Goal: Transaction & Acquisition: Subscribe to service/newsletter

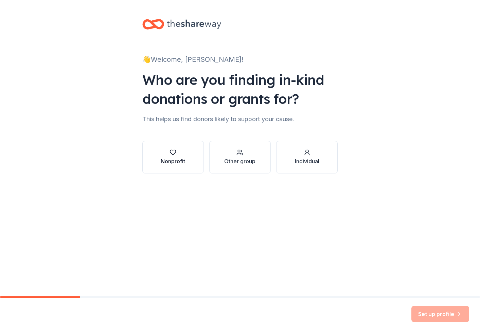
click at [180, 160] on div "Nonprofit" at bounding box center [173, 161] width 24 height 8
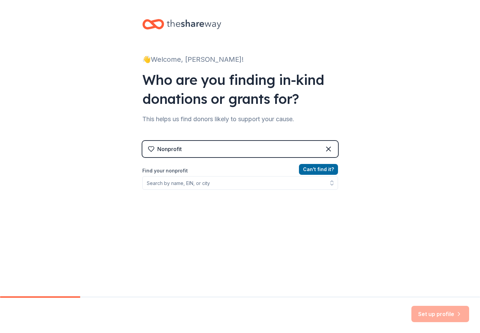
click at [182, 152] on div "Nonprofit" at bounding box center [240, 149] width 196 height 16
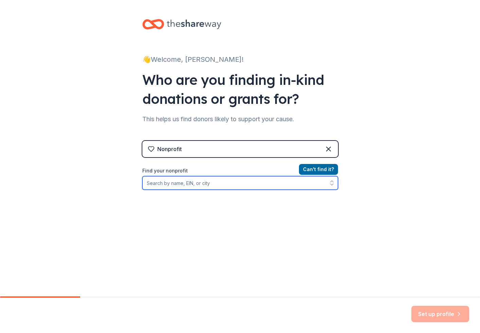
click at [167, 182] on input "Find your nonprofit" at bounding box center [240, 183] width 196 height 14
click at [265, 182] on input "Washington heights expeditionary learning school" at bounding box center [240, 183] width 196 height 14
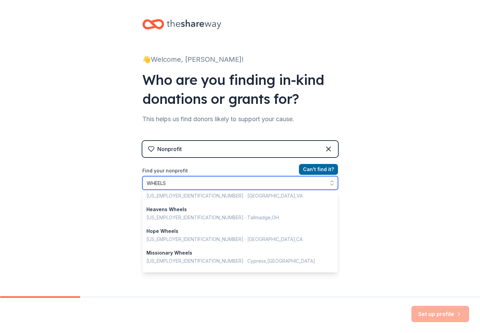
scroll to position [345, 0]
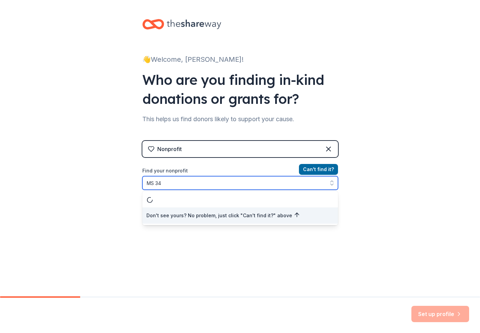
type input "MS 348"
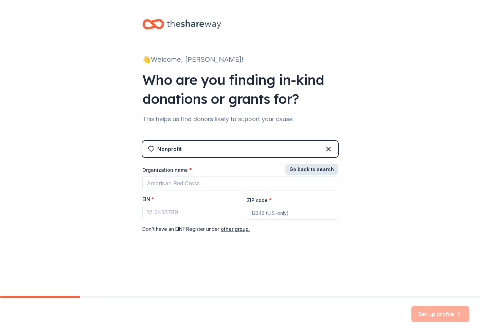
click at [309, 166] on button "Go back to search" at bounding box center [311, 169] width 53 height 11
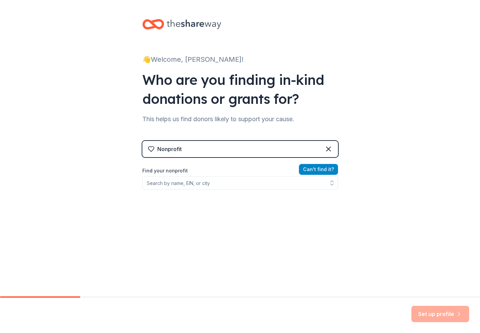
click at [309, 166] on button "Can ' t find it?" at bounding box center [318, 169] width 39 height 11
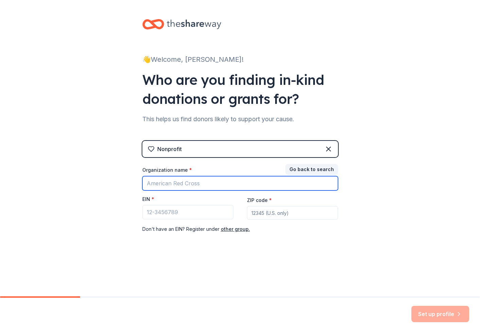
click at [229, 189] on input "Organization name *" at bounding box center [240, 183] width 196 height 14
click at [200, 186] on input "WHEELS (Washington Heights Expeditionary Learning School - 06M348)" at bounding box center [240, 183] width 196 height 14
type input "WHEELS (Washington Heights Expeditionary Learning School - 06M348)"
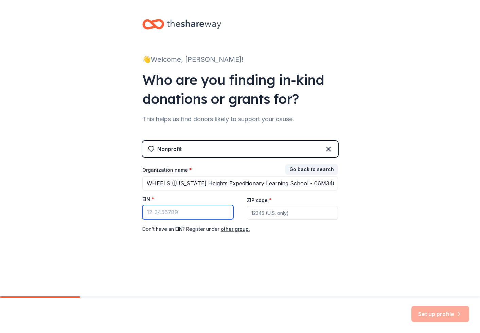
click at [161, 214] on input "EIN *" at bounding box center [187, 212] width 91 height 14
paste input "33-2200010"
type input "33-2200010"
click at [262, 214] on input "ZIP code *" at bounding box center [292, 213] width 91 height 14
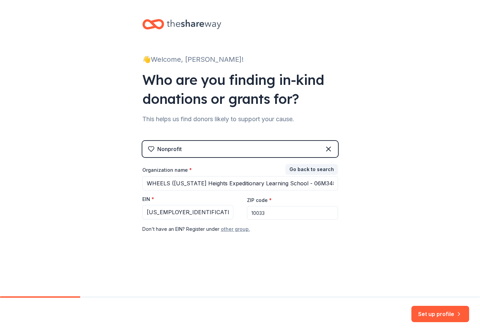
type input "10033"
click at [226, 230] on button "other group." at bounding box center [235, 229] width 29 height 8
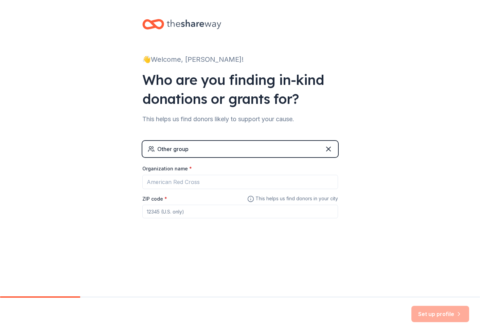
click at [182, 153] on div "Other group" at bounding box center [240, 149] width 196 height 16
click at [182, 147] on div "Other group" at bounding box center [172, 149] width 31 height 8
click at [328, 147] on icon at bounding box center [328, 149] width 8 height 8
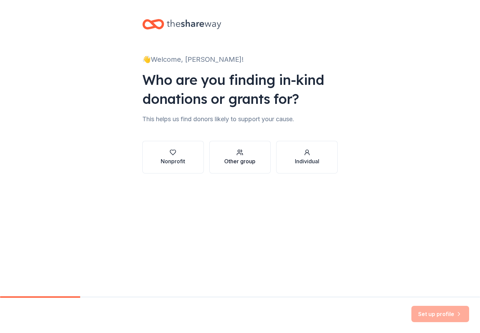
click at [242, 154] on icon "button" at bounding box center [239, 152] width 7 height 7
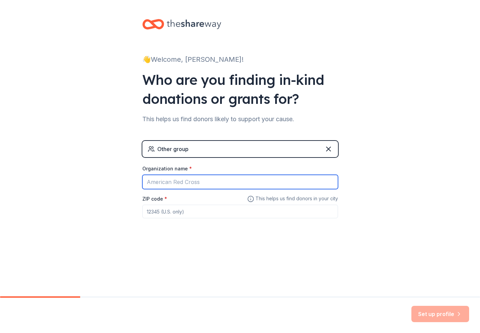
click at [192, 183] on input "Organization name *" at bounding box center [240, 182] width 196 height 14
type input "WHEELS (Washington Heights Expeditionary Learning School - 06M348)"
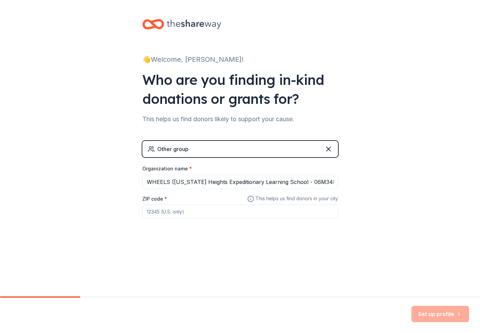
click at [165, 206] on input "ZIP code *" at bounding box center [240, 212] width 196 height 14
type input "10033"
click at [434, 314] on button "Set up profile" at bounding box center [440, 314] width 58 height 16
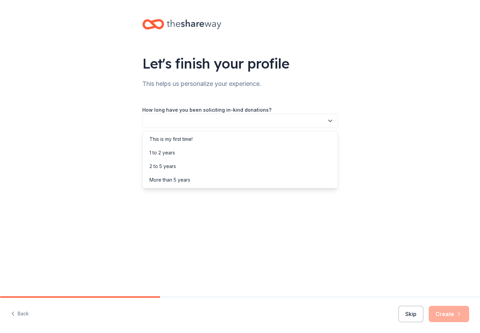
click at [260, 122] on button "button" at bounding box center [240, 121] width 196 height 14
click at [255, 144] on div "This is my first time!" at bounding box center [240, 139] width 192 height 14
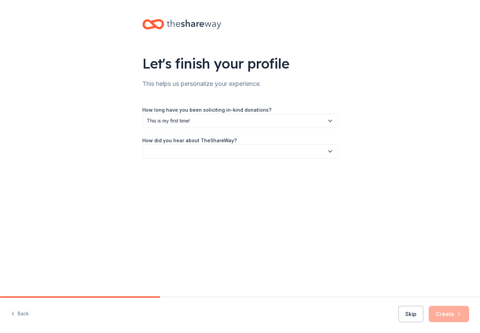
click at [253, 148] on button "button" at bounding box center [240, 151] width 196 height 14
click at [247, 165] on div "Friend or colleague" at bounding box center [240, 170] width 192 height 14
click at [455, 311] on button "Create" at bounding box center [448, 314] width 40 height 16
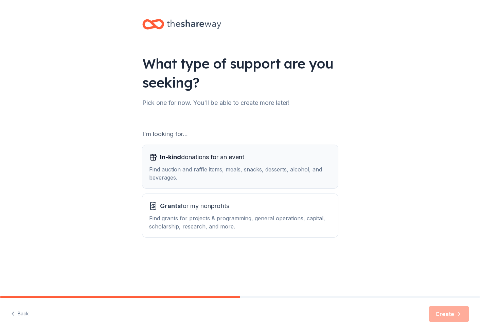
click at [272, 177] on div "Find auction and raffle items, meals, snacks, desserts, alcohol, and beverages." at bounding box center [240, 173] width 182 height 16
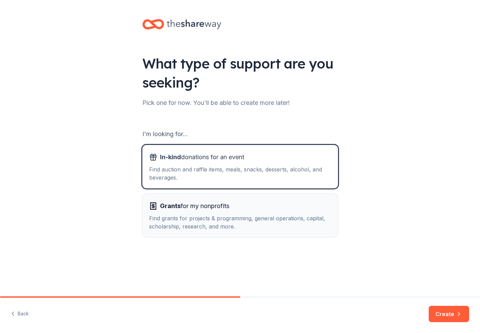
click at [305, 208] on div "Grants for my nonprofits" at bounding box center [240, 206] width 182 height 11
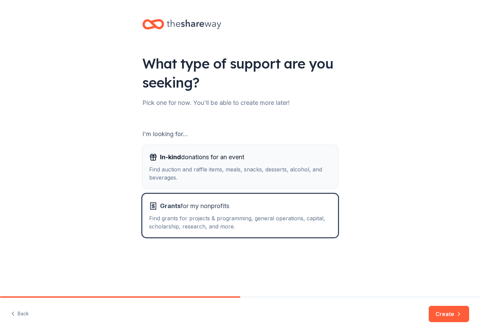
click at [281, 173] on div "Find auction and raffle items, meals, snacks, desserts, alcohol, and beverages." at bounding box center [240, 173] width 182 height 16
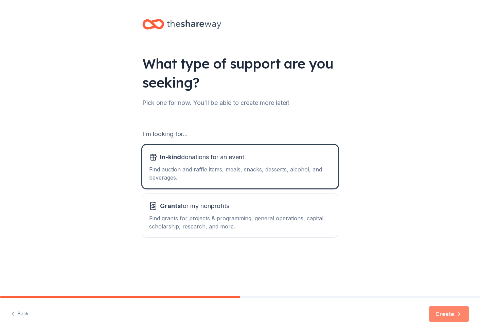
click at [443, 316] on button "Create" at bounding box center [448, 314] width 40 height 16
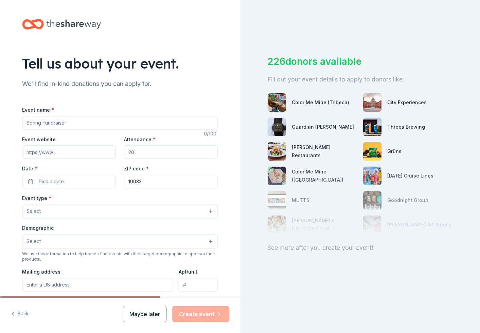
click at [165, 124] on input "Event name *" at bounding box center [120, 123] width 196 height 14
type input "Field Trip"
click at [140, 317] on button "Maybe later" at bounding box center [145, 314] width 44 height 16
click at [140, 318] on button "Maybe later" at bounding box center [145, 314] width 44 height 16
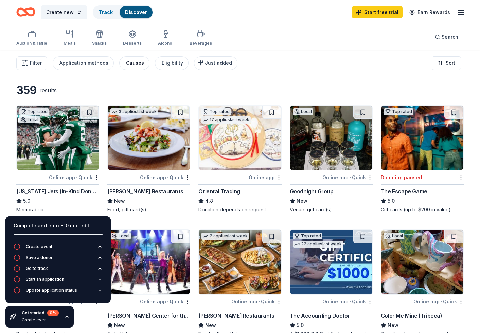
click at [126, 63] on div "Causes" at bounding box center [135, 63] width 18 height 8
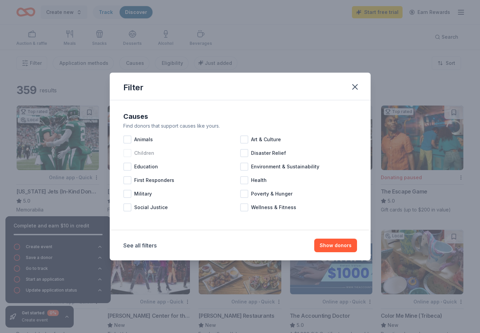
click at [148, 156] on span "Children" at bounding box center [144, 153] width 20 height 8
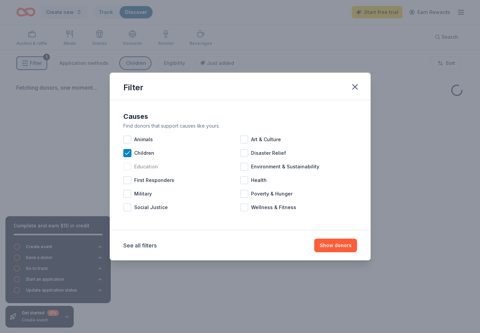
click at [150, 168] on span "Education" at bounding box center [146, 167] width 24 height 8
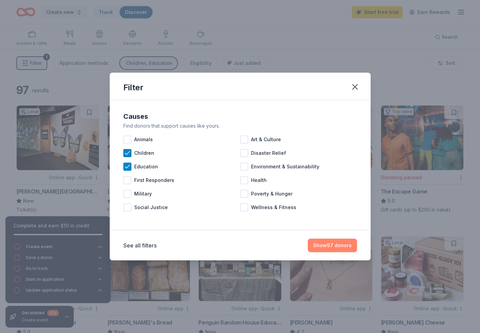
click at [331, 242] on button "Show 97 donors" at bounding box center [332, 246] width 49 height 14
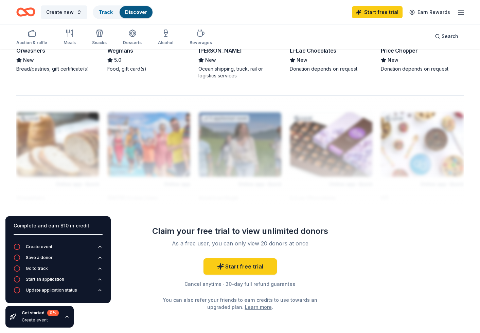
scroll to position [552, 0]
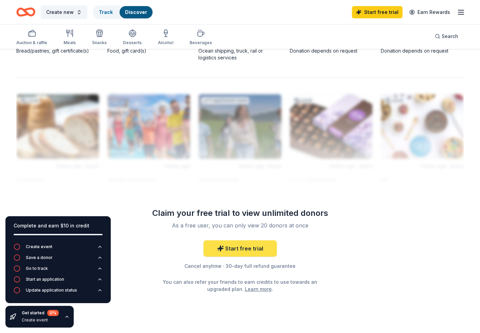
click at [253, 252] on link "Start free trial" at bounding box center [239, 248] width 73 height 16
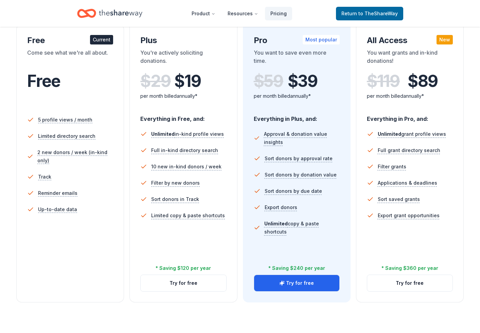
scroll to position [123, 0]
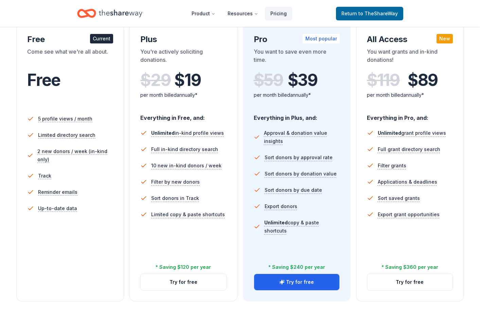
click at [230, 281] on div "In-Kind Plus You're actively soliciting donations. $ 29 $ 19 per month billed a…" at bounding box center [183, 162] width 108 height 278
click at [258, 284] on button "Try for free" at bounding box center [296, 282] width 85 height 16
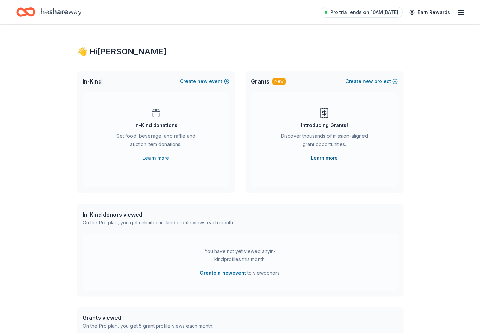
click at [331, 159] on link "Learn more" at bounding box center [324, 158] width 27 height 8
click at [318, 155] on link "Learn more" at bounding box center [324, 158] width 27 height 8
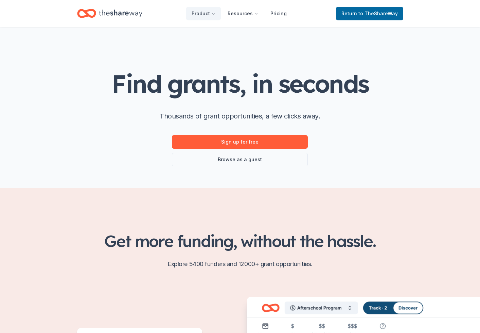
click at [8, 333] on \(Stroke\) "button" at bounding box center [6, 337] width 4 height 4
click at [257, 146] on link "Sign up for free" at bounding box center [240, 142] width 136 height 14
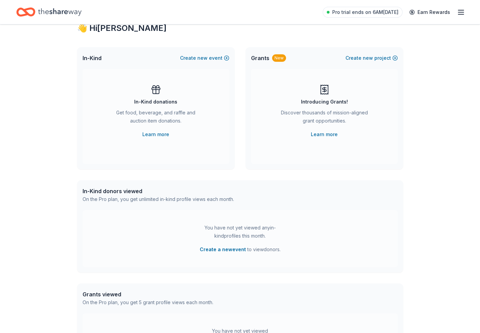
scroll to position [9, 0]
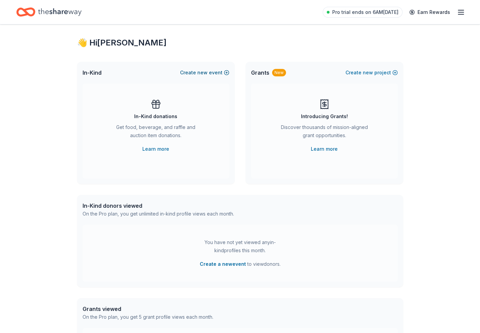
click at [208, 73] on button "Create new event" at bounding box center [204, 73] width 49 height 8
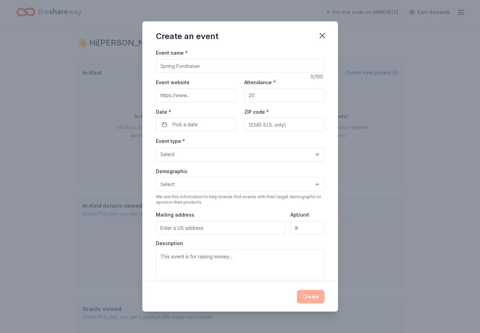
click at [208, 69] on input "Event name *" at bounding box center [240, 66] width 168 height 14
type input "Field Trip"
click at [264, 99] on input "Attendance *" at bounding box center [284, 96] width 80 height 14
type input "15"
click at [213, 132] on div "Event name * Field Trip 10 /100 Event website Attendance * 15 Date * Pick a dat…" at bounding box center [240, 206] width 168 height 314
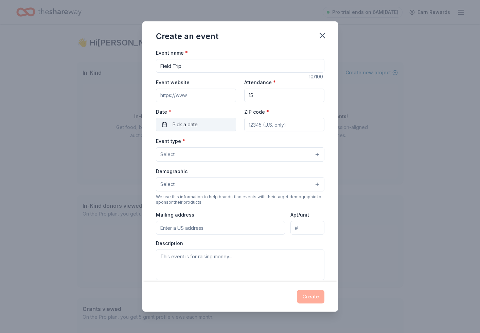
click at [217, 124] on button "Pick a date" at bounding box center [196, 125] width 80 height 14
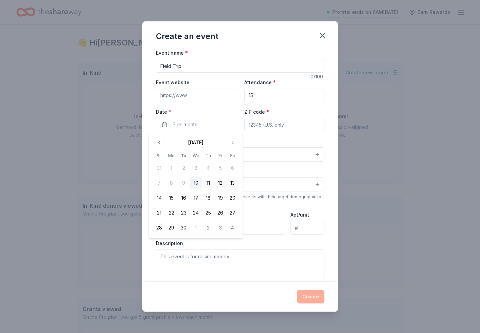
click at [272, 175] on div "Demographic Select" at bounding box center [240, 179] width 168 height 25
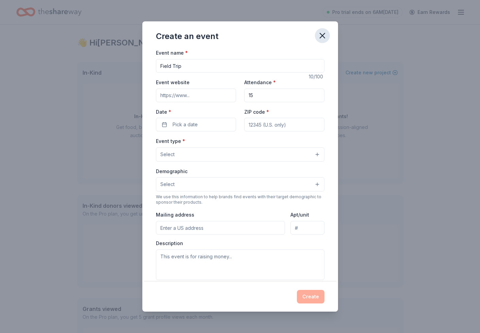
click at [321, 38] on icon "button" at bounding box center [322, 36] width 10 height 10
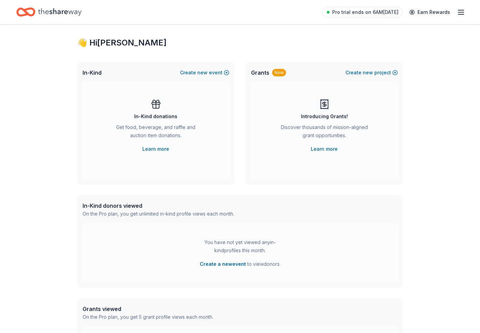
click at [62, 12] on icon "Home" at bounding box center [59, 11] width 43 height 7
click at [160, 118] on div "In-Kind donations" at bounding box center [155, 116] width 43 height 8
click at [56, 14] on icon "Home" at bounding box center [59, 12] width 43 height 14
click at [33, 13] on icon "Home" at bounding box center [29, 11] width 11 height 7
click at [462, 14] on icon "button" at bounding box center [461, 12] width 8 height 8
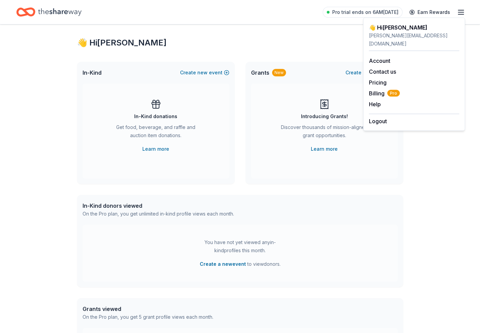
click at [275, 107] on div "Introducing Grants! Discover thousands of mission-aligned grant opportunities. …" at bounding box center [323, 126] width 119 height 54
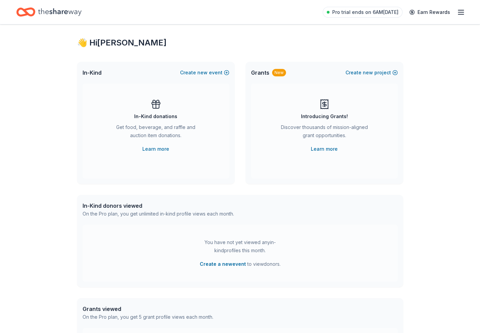
scroll to position [137, 0]
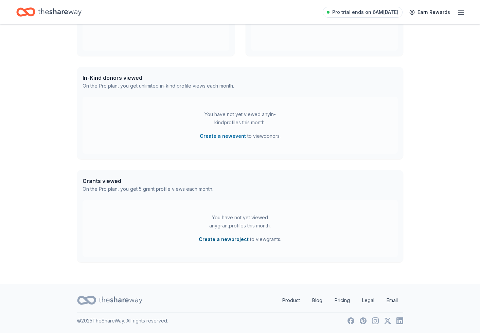
click at [212, 238] on button "Create a new project" at bounding box center [224, 239] width 50 height 8
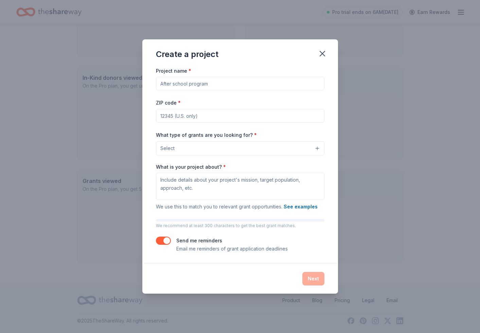
click at [170, 84] on input "Project name *" at bounding box center [240, 84] width 168 height 14
type input "Field Trips!"
type input "10033"
click at [178, 149] on button "Select" at bounding box center [240, 148] width 168 height 14
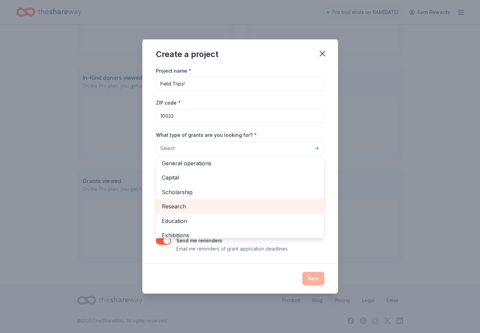
scroll to position [17, 0]
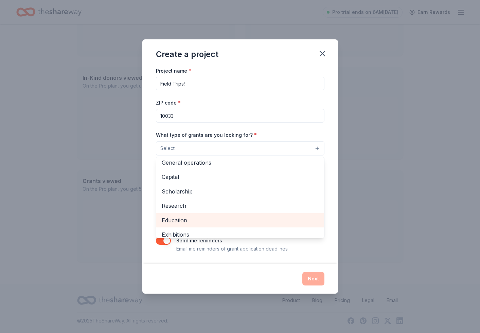
click at [183, 220] on span "Education" at bounding box center [240, 220] width 157 height 9
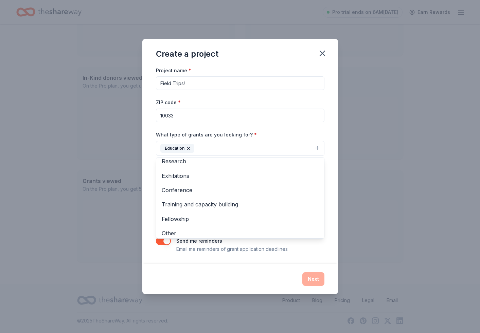
scroll to position [66, 0]
click at [149, 195] on div "Project name * Field Trips! ZIP code * 10033 What type of grants are you lookin…" at bounding box center [240, 165] width 196 height 198
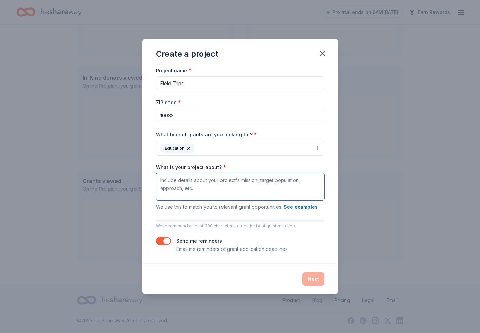
click at [171, 187] on textarea "What is your project about? *" at bounding box center [240, 186] width 168 height 27
click at [294, 208] on button "See examples" at bounding box center [300, 207] width 34 height 8
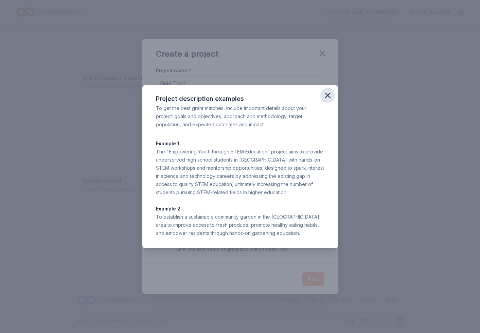
click at [330, 97] on icon "button" at bounding box center [327, 95] width 5 height 5
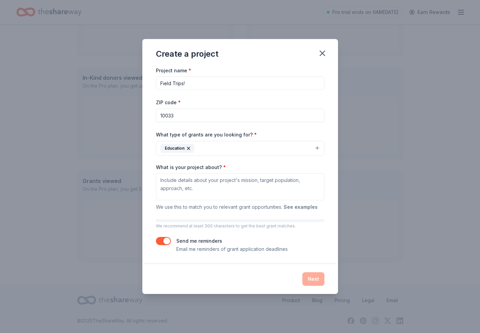
click at [295, 207] on button "See examples" at bounding box center [300, 207] width 34 height 8
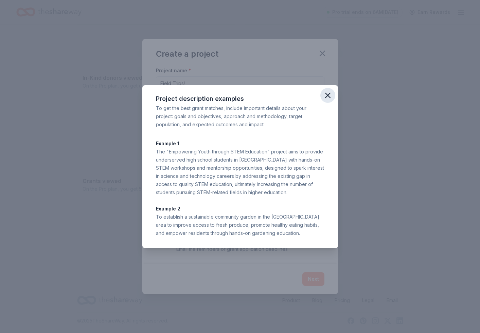
click at [329, 94] on icon "button" at bounding box center [327, 95] width 5 height 5
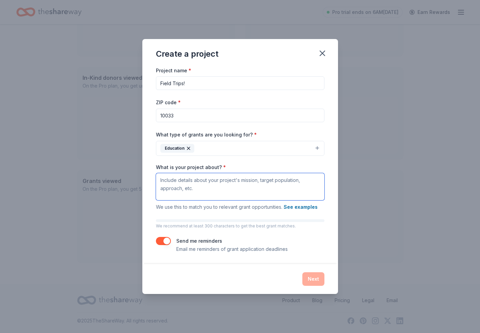
click at [207, 190] on textarea "What is your project about? *" at bounding box center [240, 186] width 168 height 27
click at [189, 178] on textarea "What is your project about? *" at bounding box center [240, 186] width 168 height 27
click at [246, 200] on textarea "What is your project about? *" at bounding box center [240, 186] width 168 height 27
click at [241, 188] on textarea "What is your project about? *" at bounding box center [240, 186] width 168 height 27
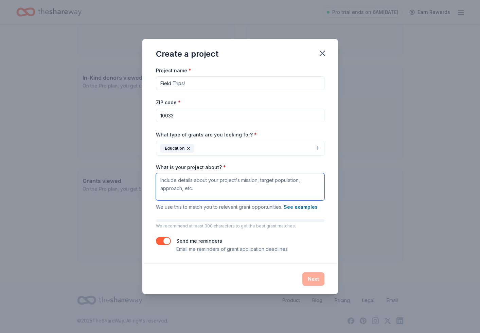
paste textarea "At the Washington Heights Expeditionary Learning School (WHEELS), the Crew prog…"
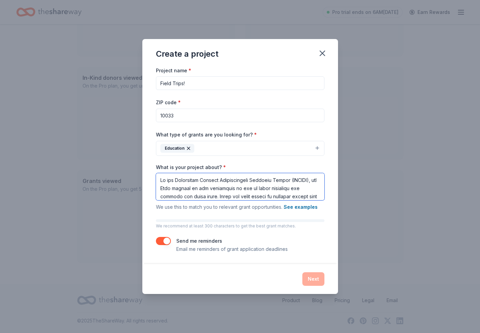
scroll to position [292, 0]
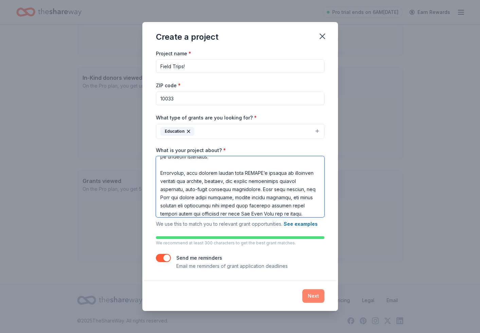
type textarea "At the Washington Heights Expeditionary Learning School (WHEELS), the Crew prog…"
click at [308, 293] on button "Next" at bounding box center [313, 296] width 22 height 14
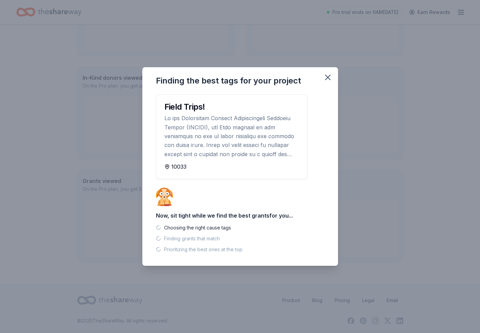
scroll to position [123, 0]
click at [208, 229] on div "Choosing the right cause tags" at bounding box center [197, 228] width 67 height 8
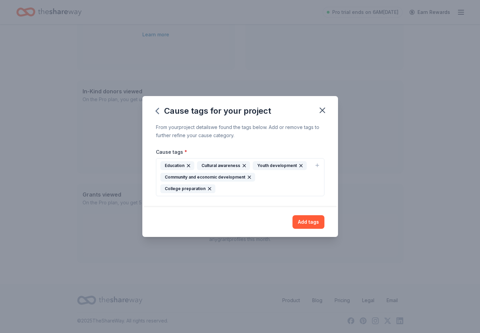
click at [209, 230] on div "Add tags" at bounding box center [240, 222] width 196 height 30
click at [312, 215] on button "Add tags" at bounding box center [308, 222] width 32 height 14
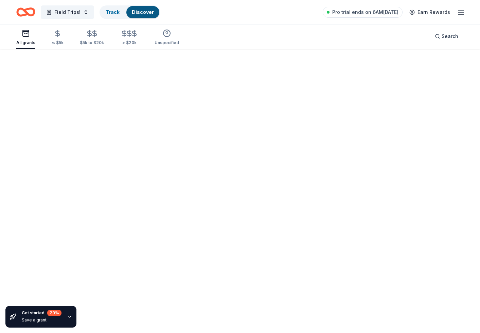
scroll to position [49, 0]
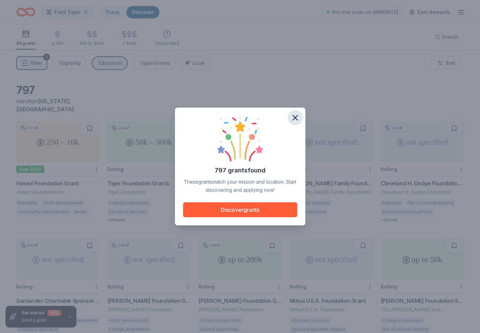
click at [291, 116] on icon "button" at bounding box center [295, 118] width 10 height 10
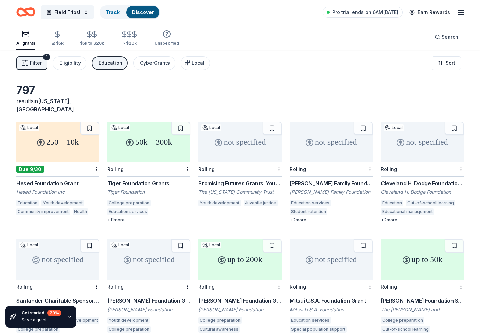
click at [150, 179] on div "Tiger Foundation Grants" at bounding box center [148, 183] width 83 height 8
click at [73, 67] on div "Eligibility" at bounding box center [69, 63] width 21 height 8
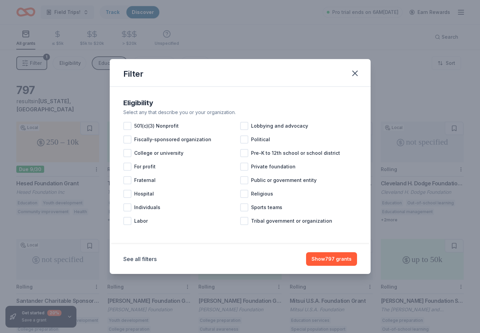
click at [73, 67] on div "Filter Eligibility Select any that describe you or your organization. 501(c)(3)…" at bounding box center [240, 166] width 480 height 333
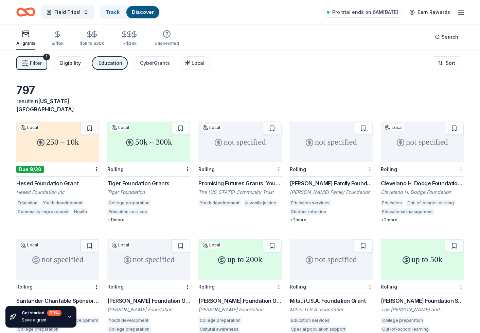
click at [76, 66] on div "Eligibility" at bounding box center [69, 63] width 21 height 8
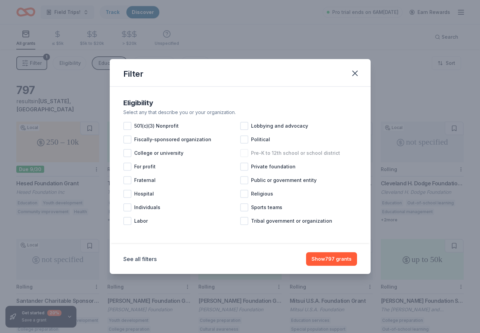
click at [247, 155] on div at bounding box center [244, 153] width 8 height 8
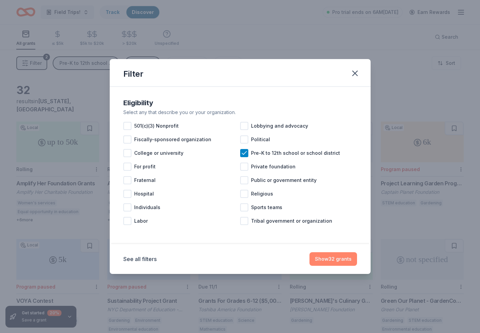
click at [329, 259] on button "Show 32 grants" at bounding box center [333, 259] width 48 height 14
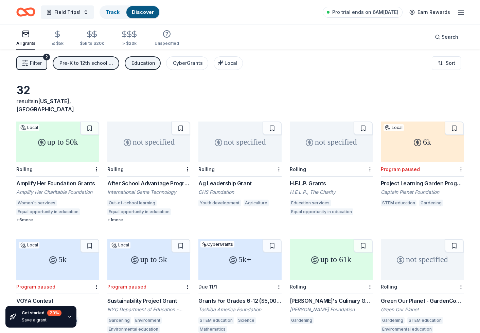
click at [122, 217] on div "+ 1 more" at bounding box center [148, 219] width 83 height 5
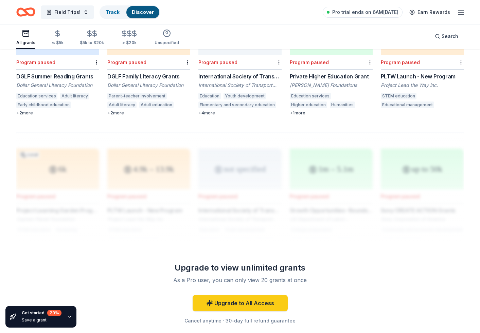
scroll to position [455, 0]
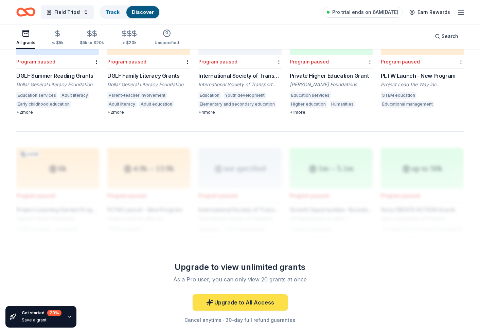
click at [234, 294] on link "Upgrade to All Access" at bounding box center [239, 302] width 95 height 16
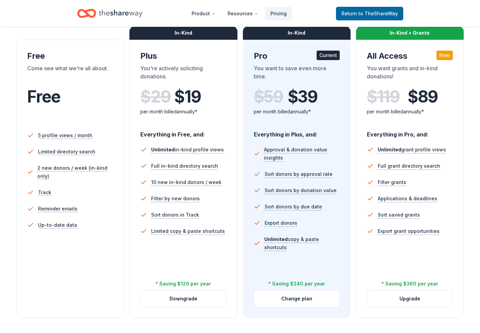
scroll to position [183, 0]
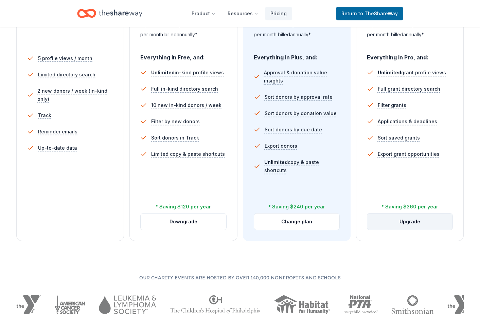
click at [390, 222] on button "Upgrade" at bounding box center [409, 222] width 85 height 16
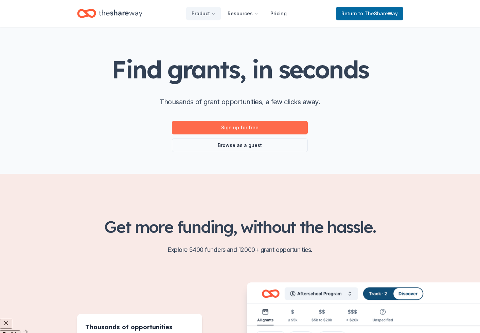
scroll to position [9, 0]
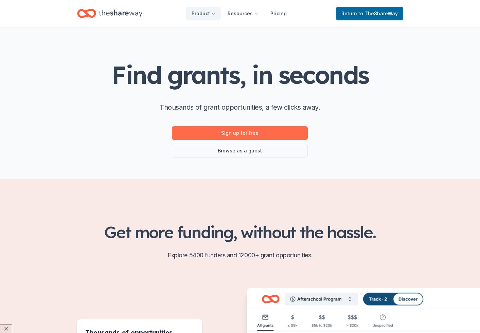
click at [252, 131] on link "Sign up for free" at bounding box center [240, 133] width 136 height 14
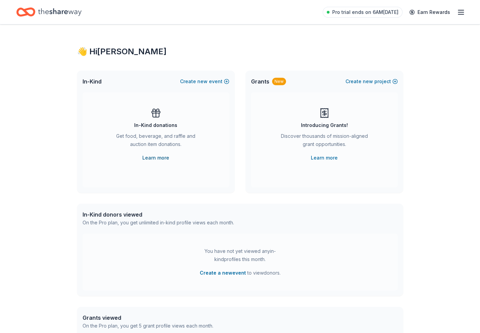
click at [156, 156] on link "Learn more" at bounding box center [155, 158] width 27 height 8
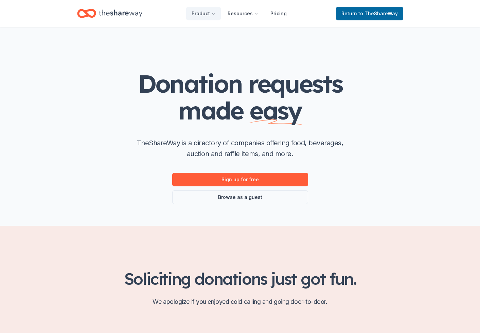
click at [355, 34] on div "Donation requests made easy TheShareWay is a directory of companies offering fo…" at bounding box center [240, 126] width 348 height 199
click at [239, 181] on link "Sign up for free" at bounding box center [240, 180] width 136 height 14
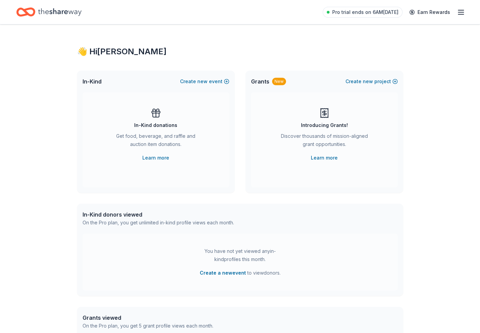
click at [458, 13] on icon "button" at bounding box center [461, 12] width 8 height 8
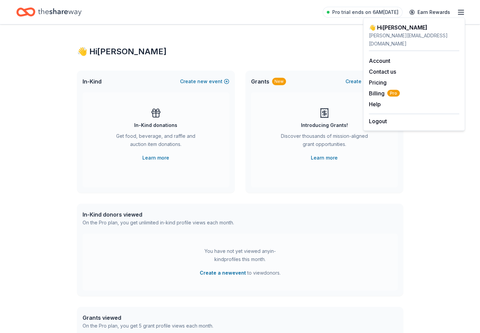
click at [56, 14] on icon "Home" at bounding box center [59, 11] width 43 height 7
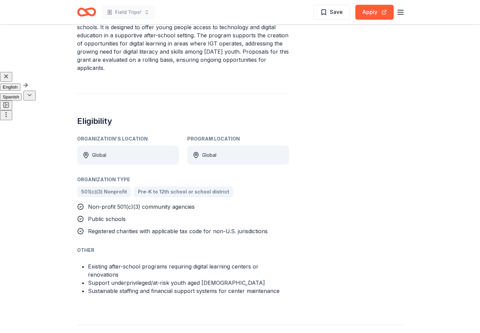
scroll to position [268, 0]
